Goal: Navigation & Orientation: Find specific page/section

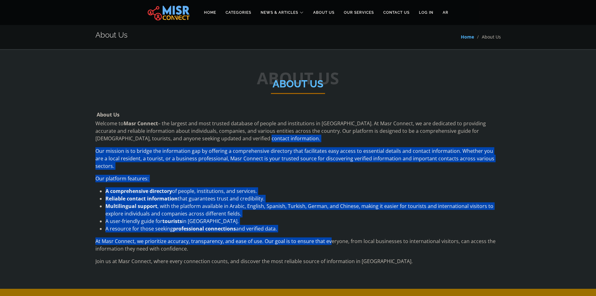
drag, startPoint x: 321, startPoint y: 139, endPoint x: 328, endPoint y: 229, distance: 90.4
click at [328, 229] on div "Welcome to Masr Connect – the largest and most trusted database of people and i…" at bounding box center [298, 192] width 406 height 145
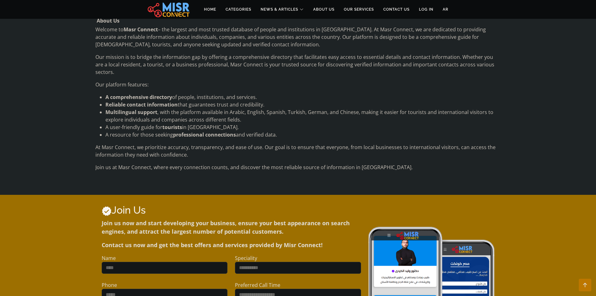
scroll to position [269, 0]
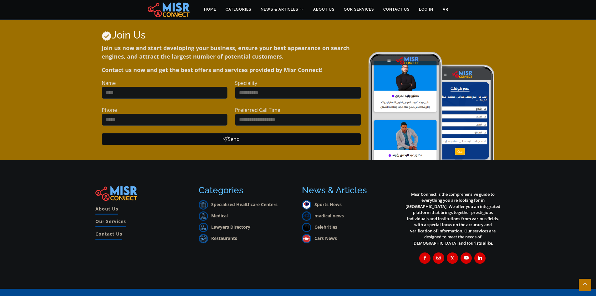
click at [122, 218] on link "Our Services" at bounding box center [110, 222] width 31 height 9
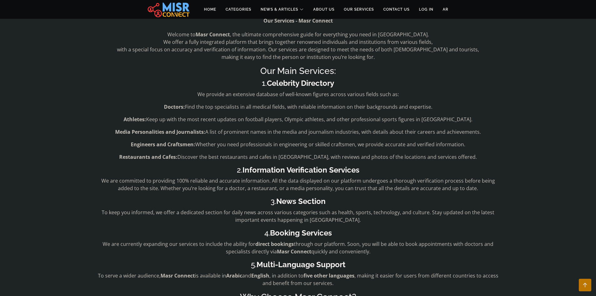
scroll to position [282, 0]
